Goal: Task Accomplishment & Management: Use online tool/utility

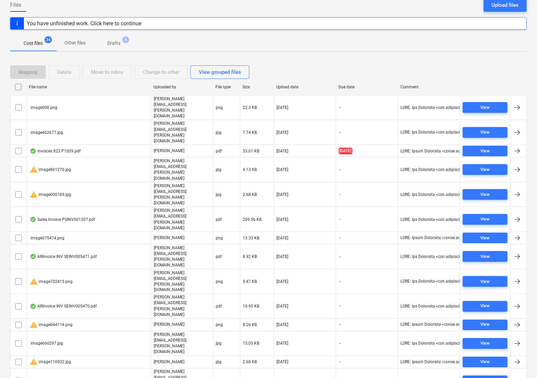
scroll to position [27, 0]
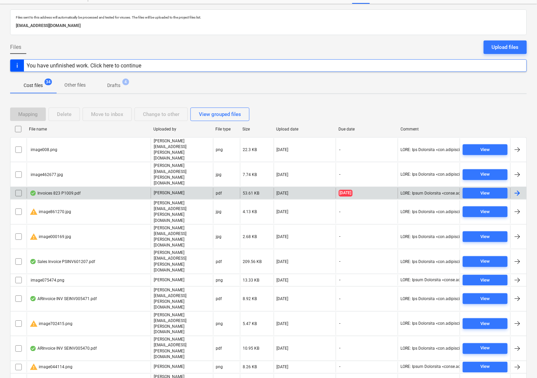
click at [44, 190] on div "Invoices 823 P1009.pdf" at bounding box center [55, 192] width 51 height 5
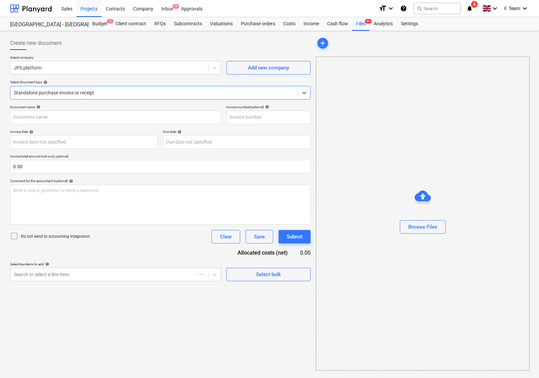
type input "IN93539"
type input "[DATE]"
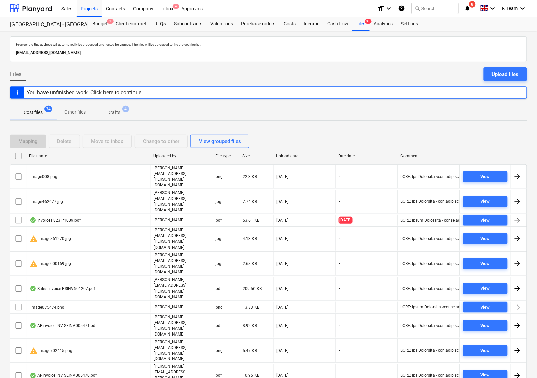
scroll to position [27, 0]
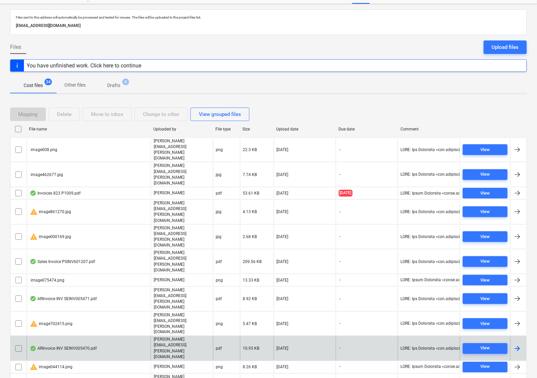
click at [290, 337] on div "[DATE]" at bounding box center [305, 348] width 62 height 23
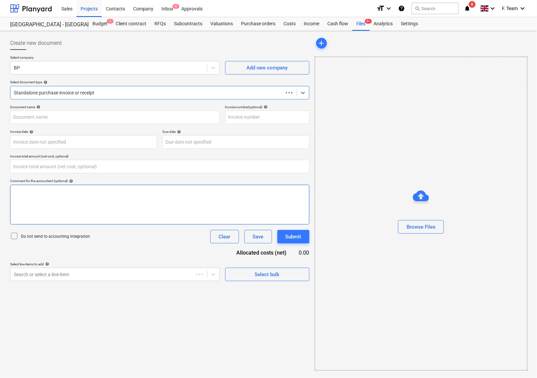
type input "0.00"
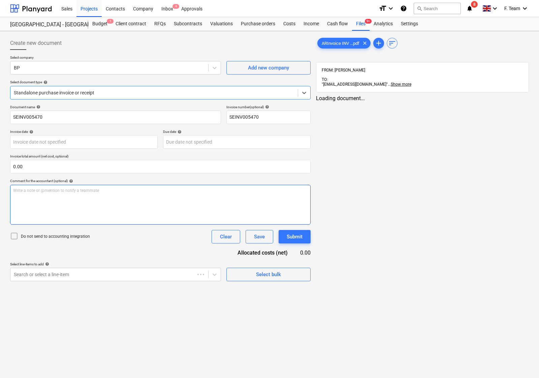
type input "SEINV005470"
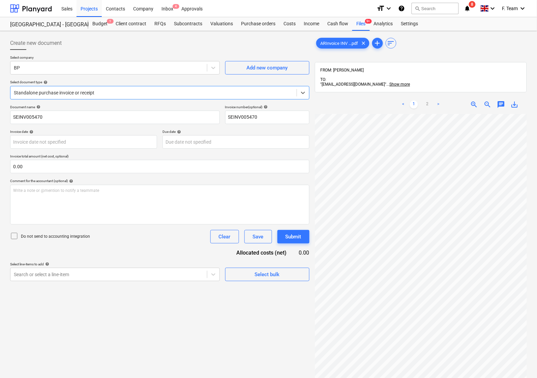
click at [215, 246] on div "Document name help SEINV005470 Invoice number (optional) help SEINV005470 Invoi…" at bounding box center [159, 193] width 299 height 176
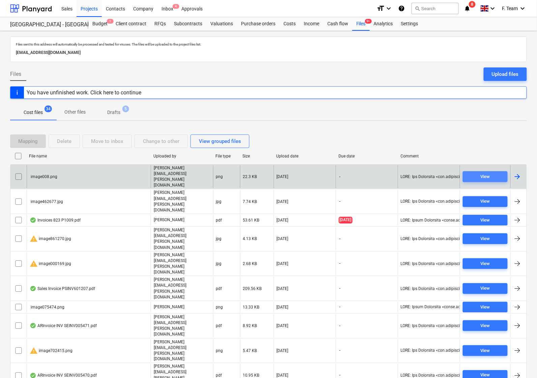
click at [485, 173] on div "View" at bounding box center [485, 177] width 9 height 8
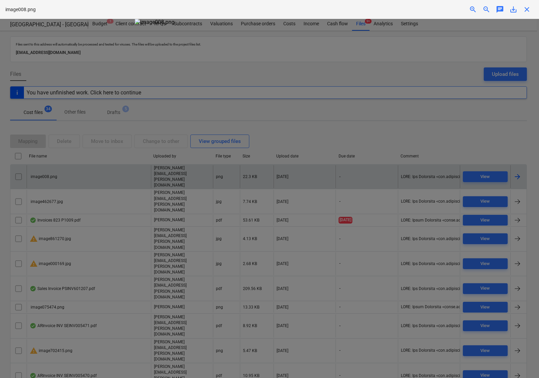
click at [526, 10] on span "close" at bounding box center [527, 9] width 8 height 8
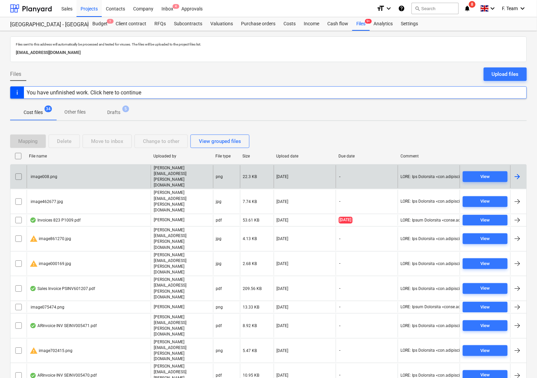
click at [418, 167] on div at bounding box center [429, 176] width 62 height 23
drag, startPoint x: 16, startPoint y: 169, endPoint x: 48, endPoint y: 165, distance: 32.2
click at [16, 171] on input "checkbox" at bounding box center [18, 176] width 11 height 11
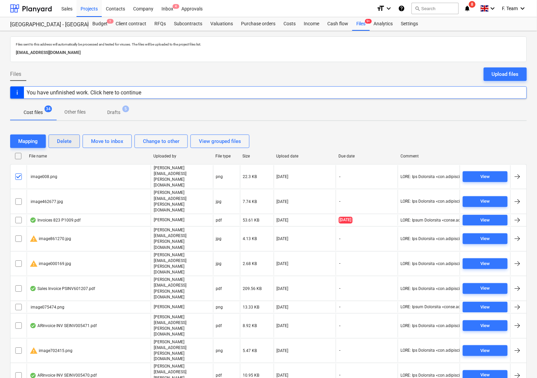
click at [66, 143] on div "Delete" at bounding box center [64, 141] width 14 height 9
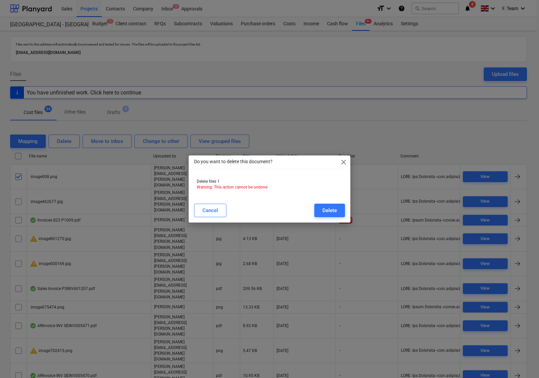
click at [346, 163] on span "close" at bounding box center [344, 162] width 8 height 8
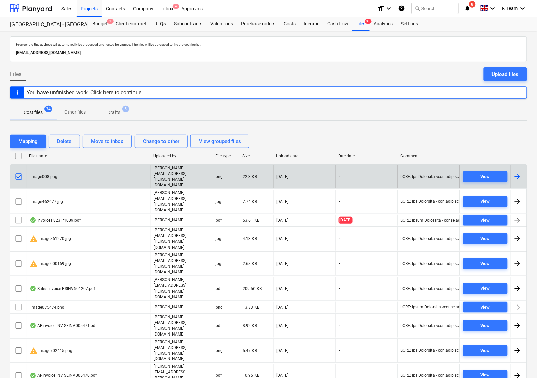
click at [19, 171] on input "checkbox" at bounding box center [18, 176] width 11 height 11
click at [20, 171] on input "checkbox" at bounding box center [18, 176] width 11 height 11
click at [22, 171] on input "checkbox" at bounding box center [18, 176] width 11 height 11
click at [19, 171] on input "checkbox" at bounding box center [18, 176] width 11 height 11
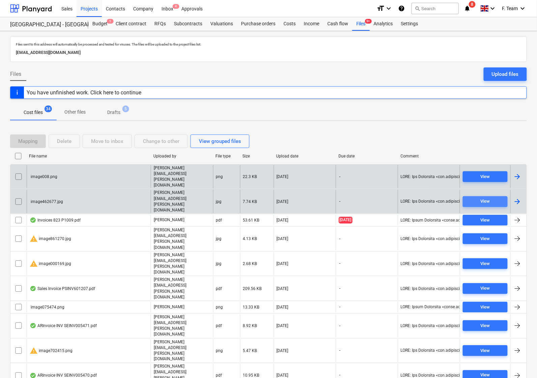
click at [477, 197] on span "View" at bounding box center [484, 201] width 39 height 8
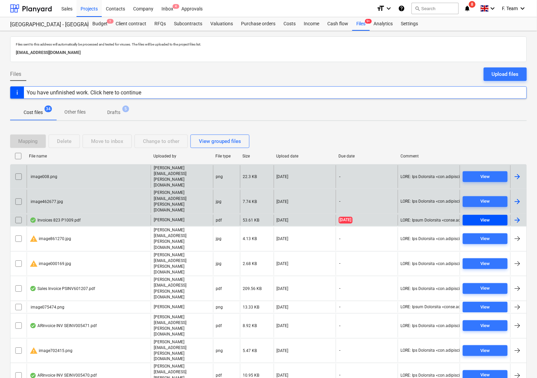
click at [481, 216] on div "View" at bounding box center [485, 220] width 9 height 8
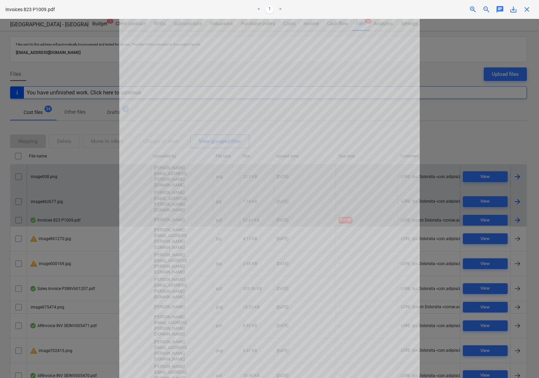
click at [528, 12] on span "close" at bounding box center [527, 9] width 8 height 8
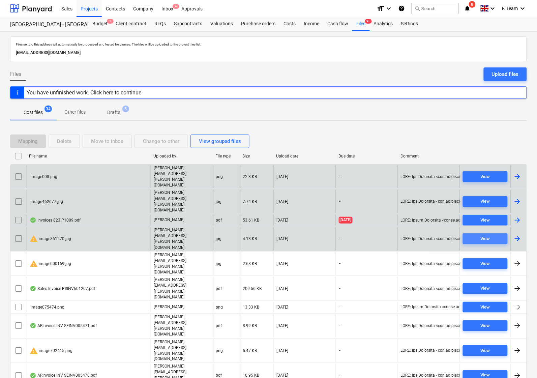
click at [464, 233] on button "View" at bounding box center [485, 238] width 45 height 11
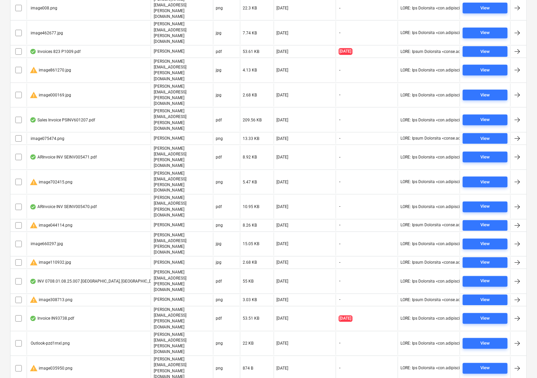
scroll to position [238, 0]
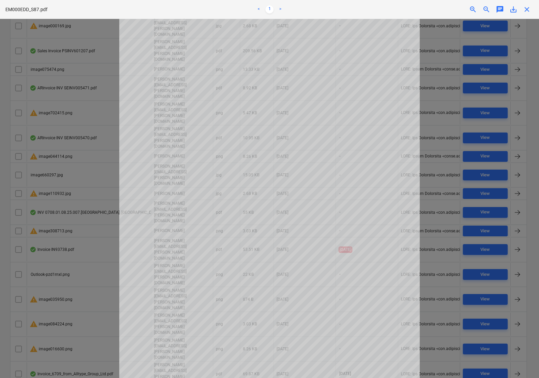
click at [527, 13] on div "EM000EDD_S87.pdf < 1 > zoom_in zoom_out chat 0 save_alt close" at bounding box center [269, 9] width 539 height 19
click at [528, 11] on span "close" at bounding box center [527, 9] width 8 height 8
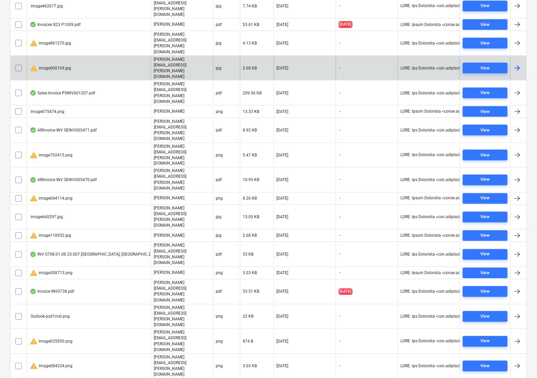
scroll to position [27, 0]
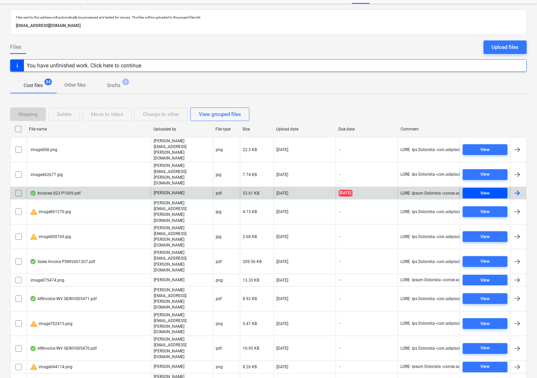
click at [494, 189] on span "View" at bounding box center [484, 193] width 39 height 8
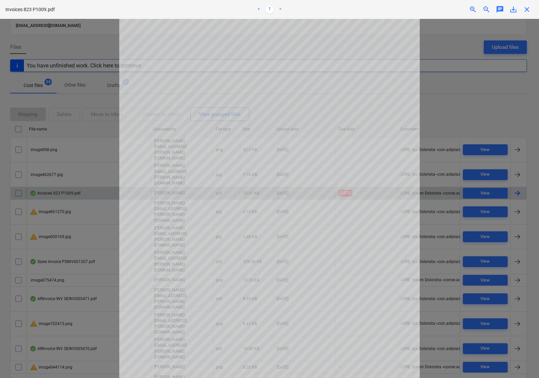
drag, startPoint x: 529, startPoint y: 10, endPoint x: 533, endPoint y: 30, distance: 19.9
click at [529, 10] on span "close" at bounding box center [527, 9] width 8 height 8
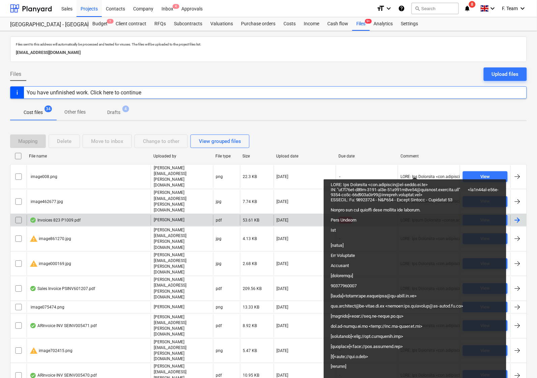
drag, startPoint x: 415, startPoint y: 171, endPoint x: 456, endPoint y: 148, distance: 46.9
click at [456, 148] on div "Mapping Delete Move to inbox Change to other View grouped files" at bounding box center [268, 141] width 517 height 19
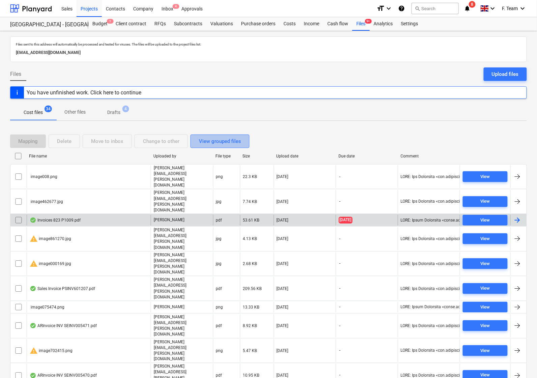
click at [221, 142] on div "View grouped files" at bounding box center [220, 141] width 42 height 9
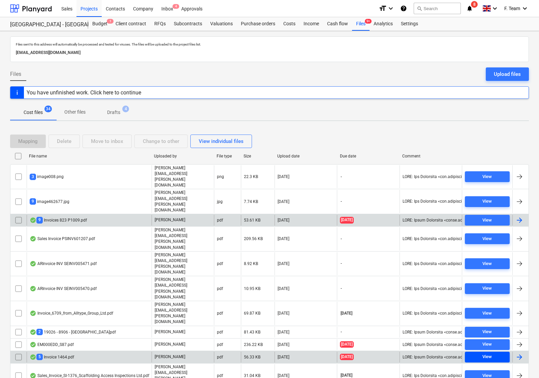
click at [472, 353] on span "View" at bounding box center [487, 357] width 39 height 8
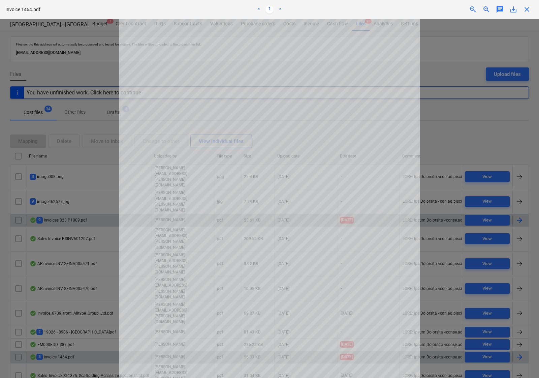
click at [526, 12] on span "close" at bounding box center [527, 9] width 8 height 8
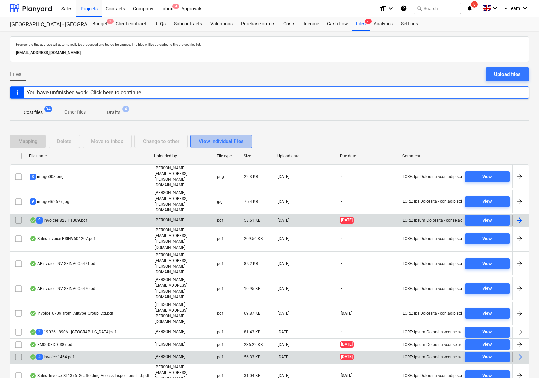
click at [208, 143] on div "View individual files" at bounding box center [221, 141] width 45 height 9
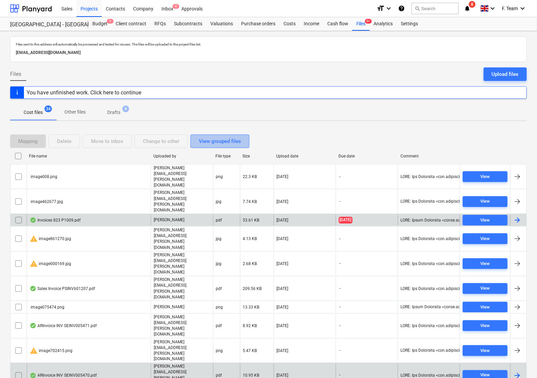
click at [208, 143] on div "View grouped files" at bounding box center [220, 141] width 42 height 9
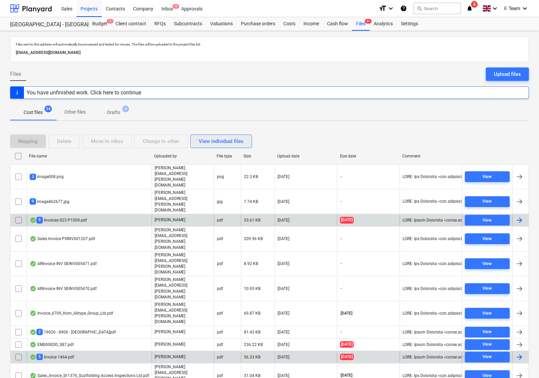
click at [208, 143] on div "View individual files" at bounding box center [221, 141] width 45 height 9
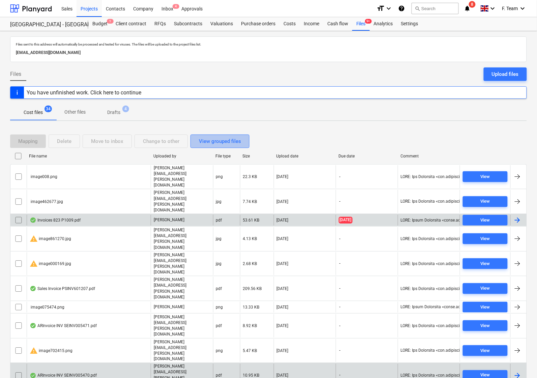
click at [208, 143] on div "View grouped files" at bounding box center [220, 141] width 42 height 9
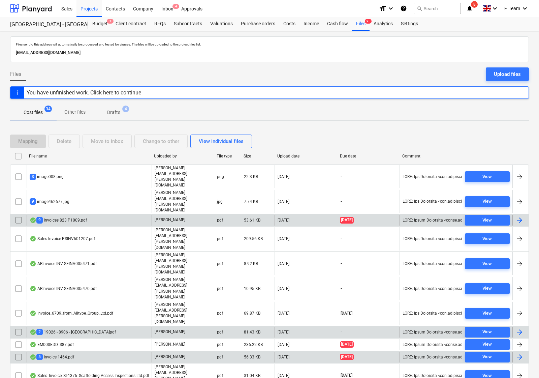
click at [515, 327] on div at bounding box center [521, 332] width 16 height 11
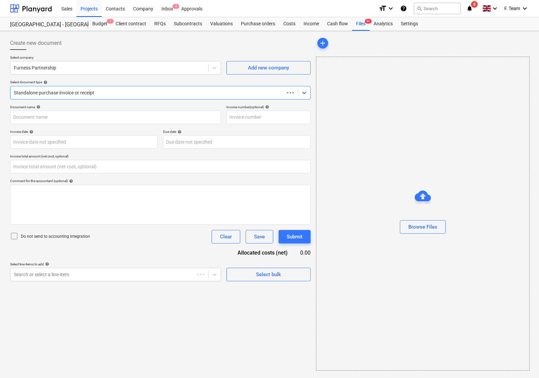
type input "0.00"
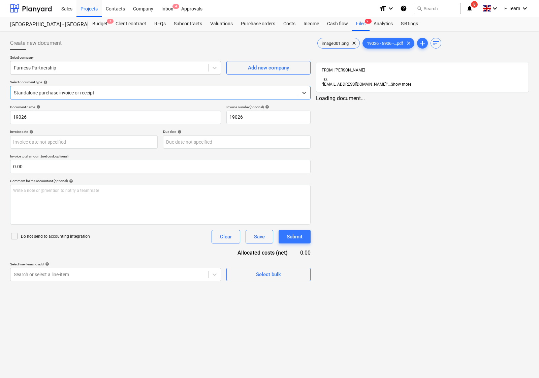
type input "19026"
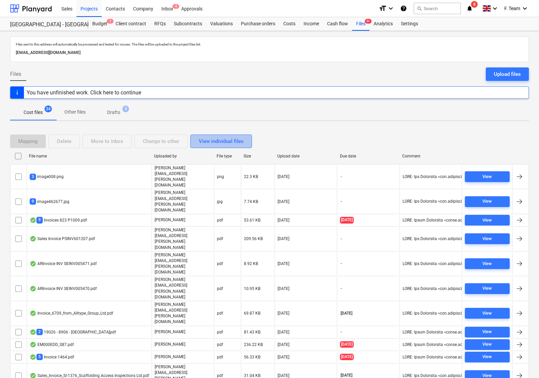
click at [208, 139] on div "View individual files" at bounding box center [221, 141] width 45 height 9
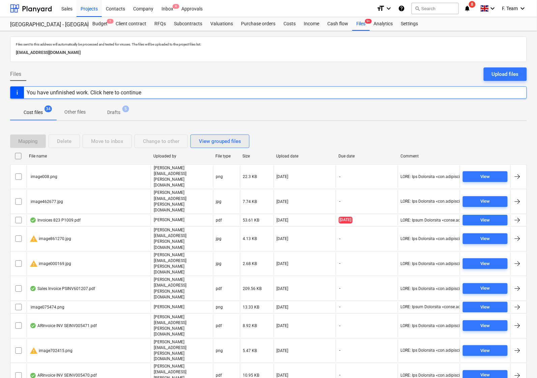
click at [215, 144] on div "View grouped files" at bounding box center [220, 141] width 42 height 9
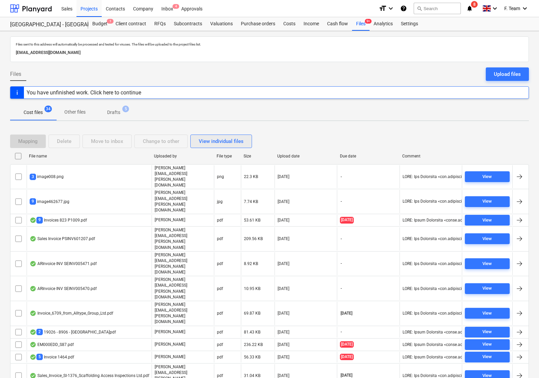
click at [222, 137] on div "View individual files" at bounding box center [221, 141] width 45 height 9
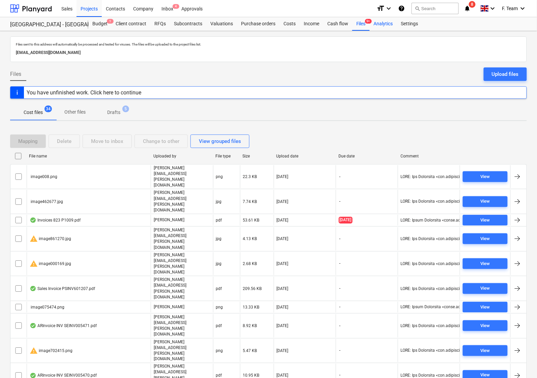
click at [385, 25] on div "Analytics" at bounding box center [383, 23] width 27 height 13
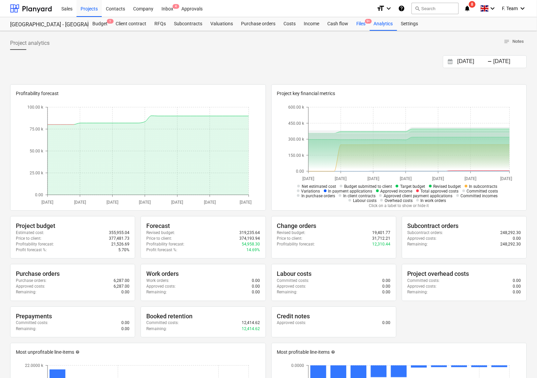
click at [363, 22] on div "Files 9+" at bounding box center [361, 23] width 18 height 13
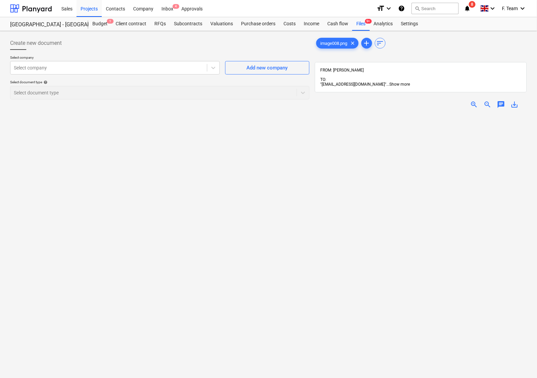
click at [410, 82] on span "Show more" at bounding box center [400, 84] width 21 height 5
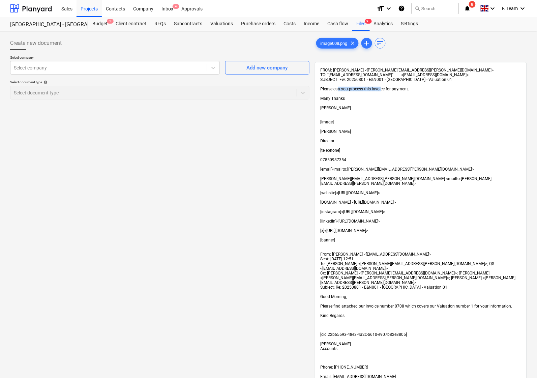
drag, startPoint x: 339, startPoint y: 93, endPoint x: 380, endPoint y: 93, distance: 40.8
click at [380, 91] on span "Please can you process this invoice for payment." at bounding box center [364, 89] width 89 height 5
click at [351, 112] on div "FROM: Lee Covington <lee.covington@en-group.co.uk> TO: "bb7c37ac-a32d-4242-ba6d…" at bounding box center [420, 356] width 201 height 576
